Goal: Task Accomplishment & Management: Complete application form

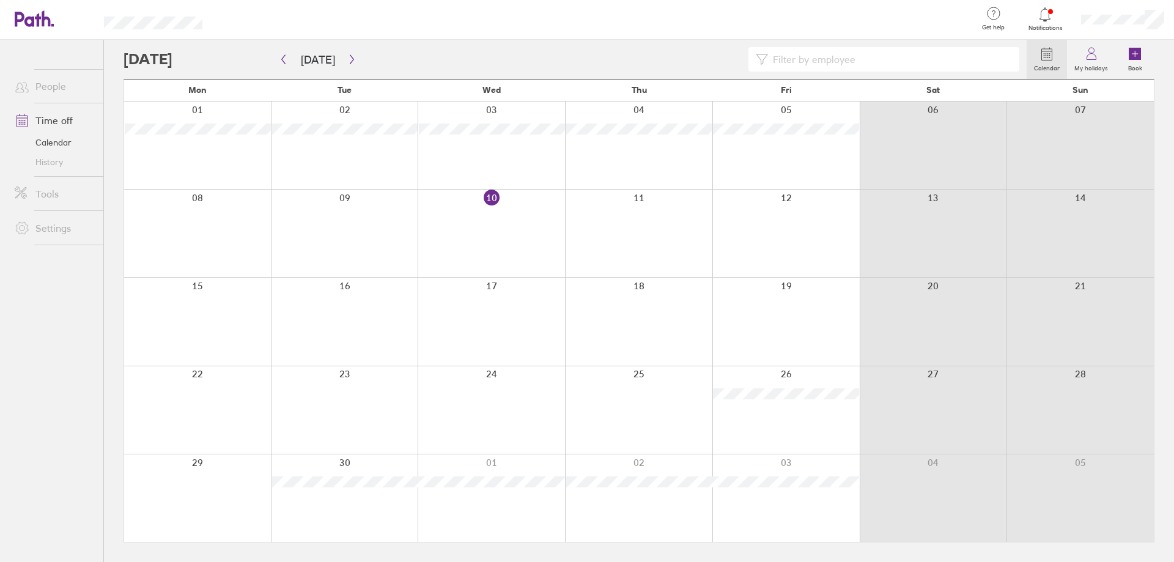
click at [243, 309] on div at bounding box center [197, 321] width 147 height 87
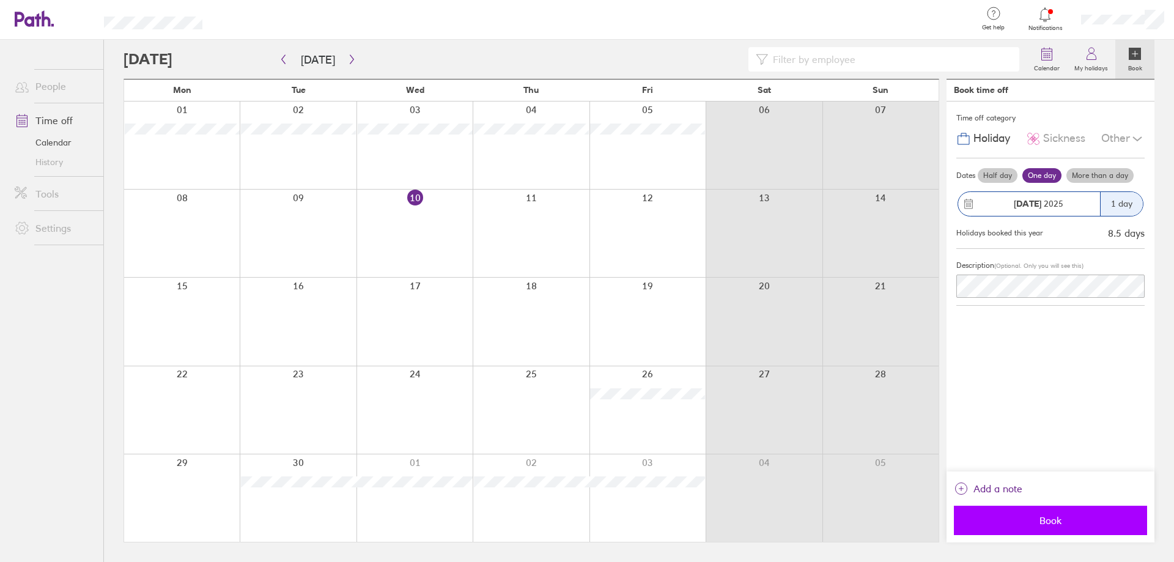
click at [1059, 516] on span "Book" at bounding box center [1051, 520] width 176 height 11
